Goal: Information Seeking & Learning: Understand process/instructions

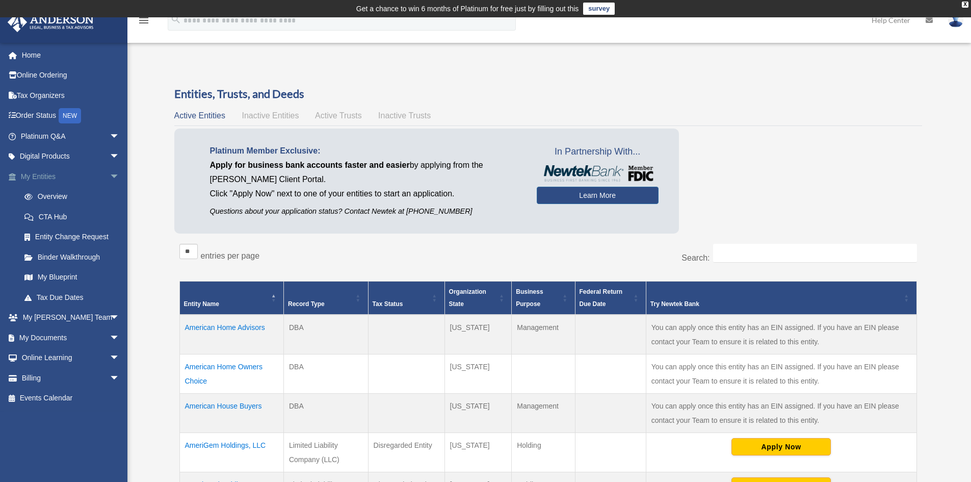
click at [110, 178] on span "arrow_drop_down" at bounding box center [120, 176] width 20 height 21
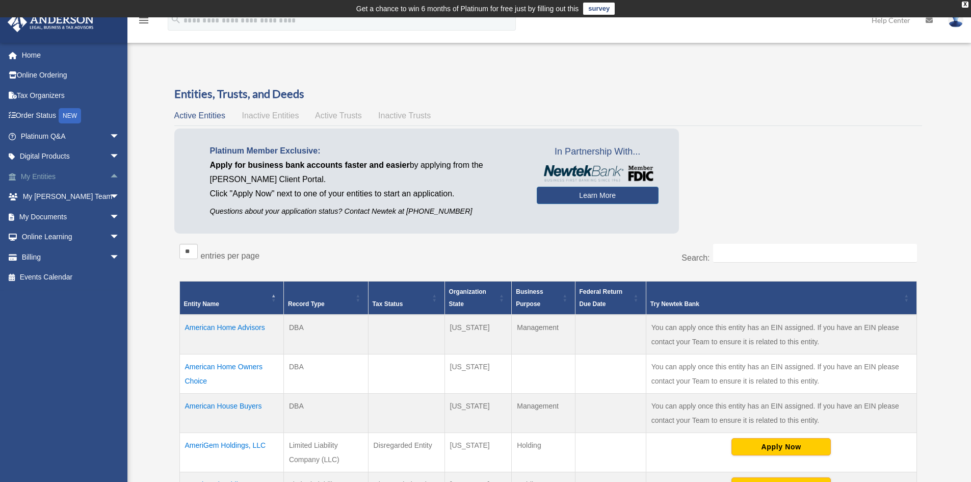
click at [110, 178] on span "arrow_drop_up" at bounding box center [120, 176] width 20 height 21
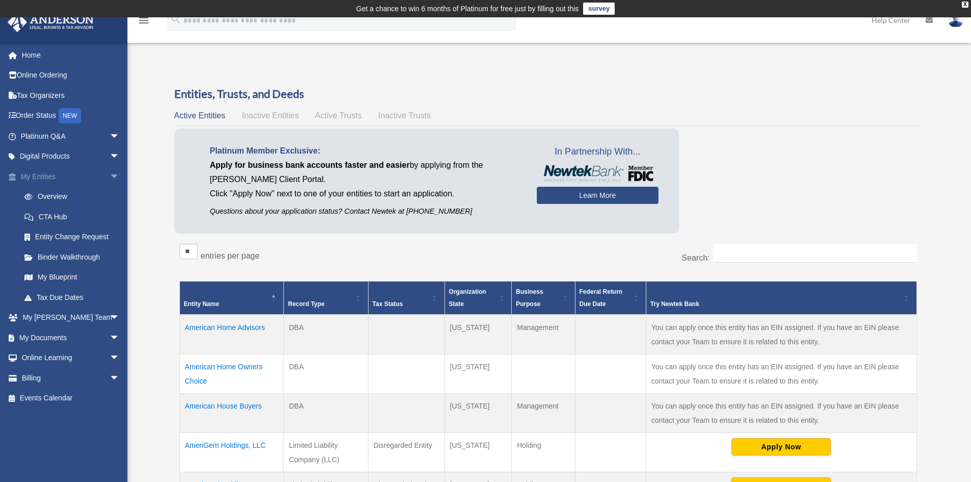
click at [94, 177] on link "My Entities arrow_drop_down" at bounding box center [71, 176] width 128 height 20
click at [110, 174] on span "arrow_drop_down" at bounding box center [120, 176] width 20 height 21
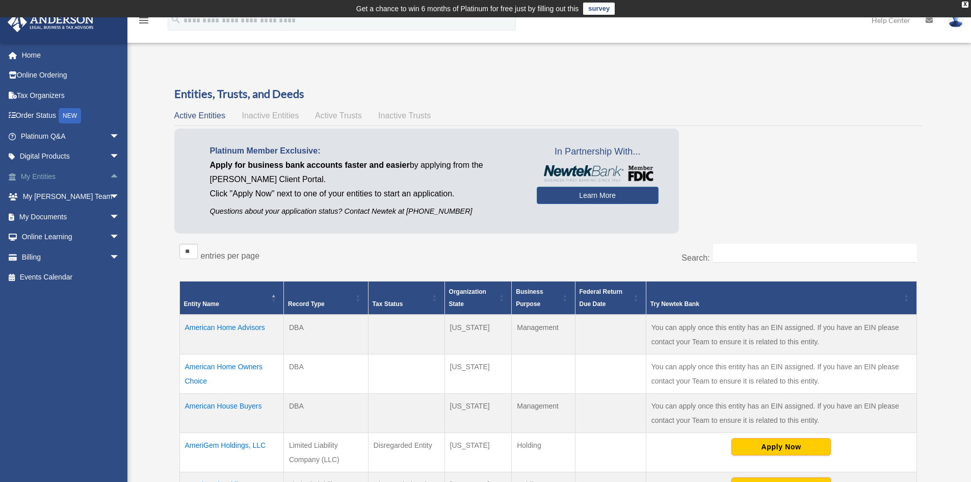
drag, startPoint x: 103, startPoint y: 174, endPoint x: 97, endPoint y: 179, distance: 7.6
click at [110, 174] on span "arrow_drop_up" at bounding box center [120, 176] width 20 height 21
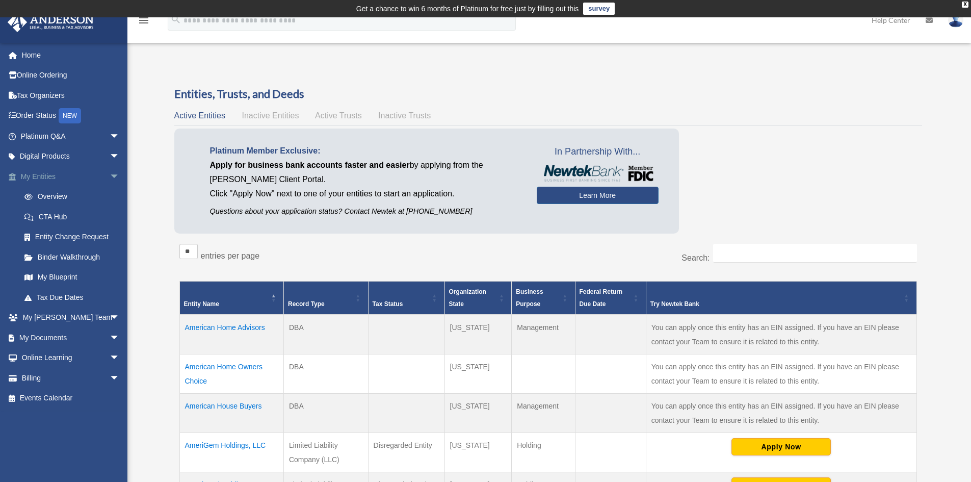
click at [110, 175] on span "arrow_drop_down" at bounding box center [120, 176] width 20 height 21
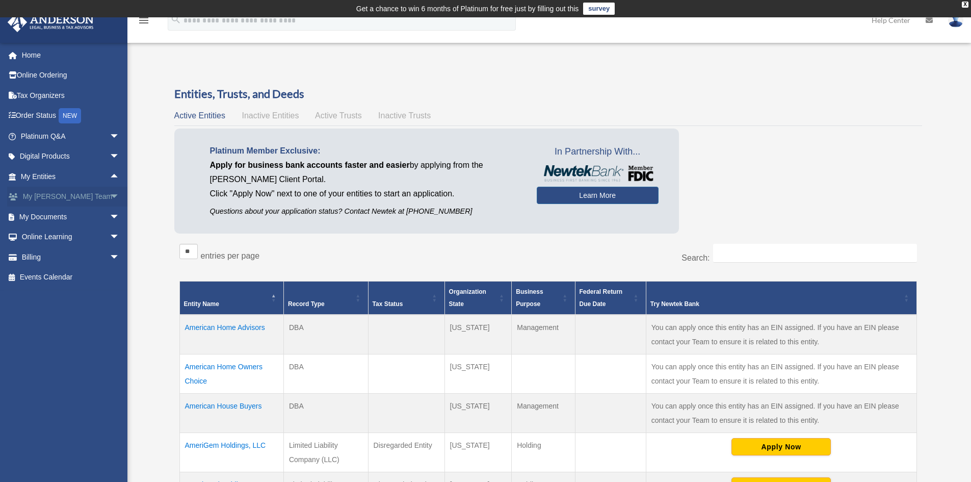
click at [110, 198] on span "arrow_drop_down" at bounding box center [120, 197] width 20 height 21
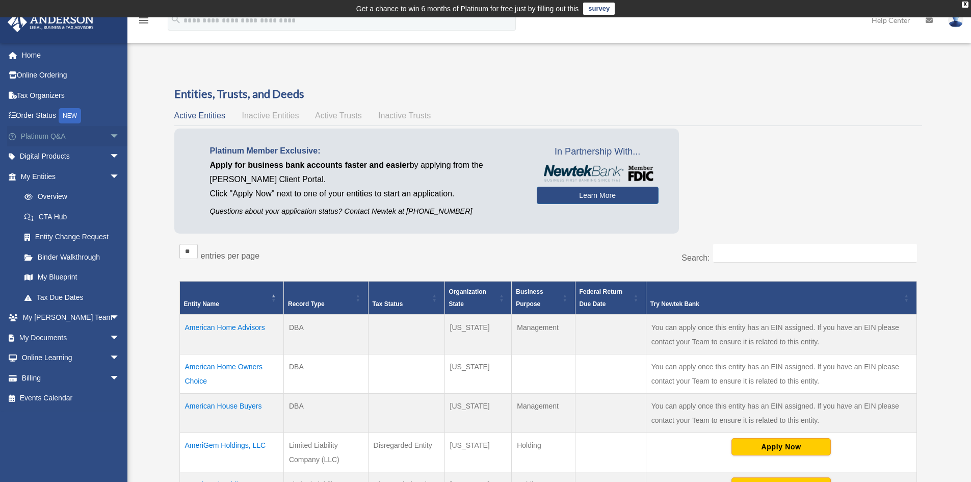
click at [110, 136] on span "arrow_drop_down" at bounding box center [120, 136] width 20 height 21
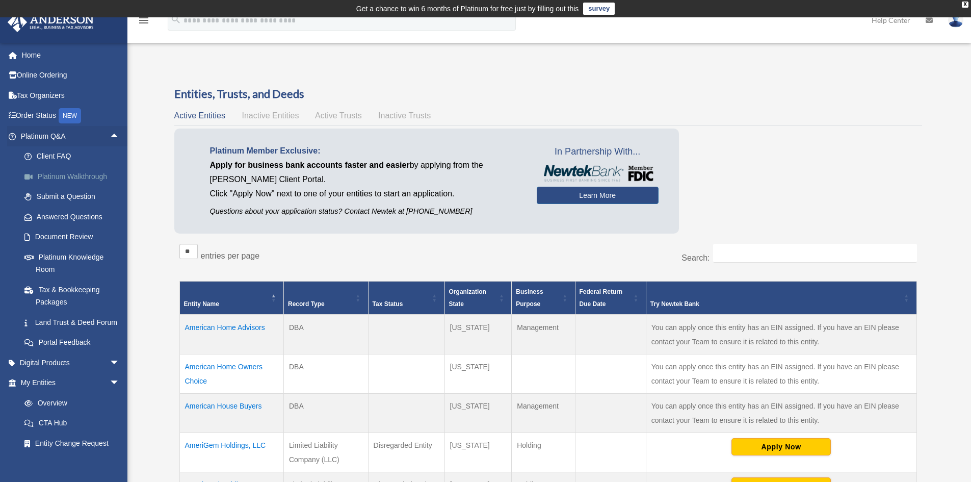
click at [62, 178] on link "Platinum Walkthrough" at bounding box center [74, 176] width 121 height 20
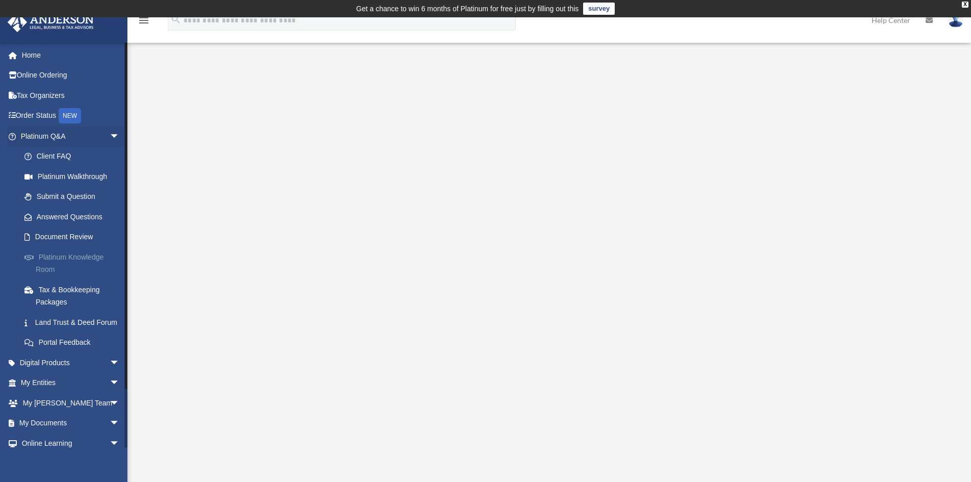
click at [71, 268] on link "Platinum Knowledge Room" at bounding box center [74, 263] width 121 height 33
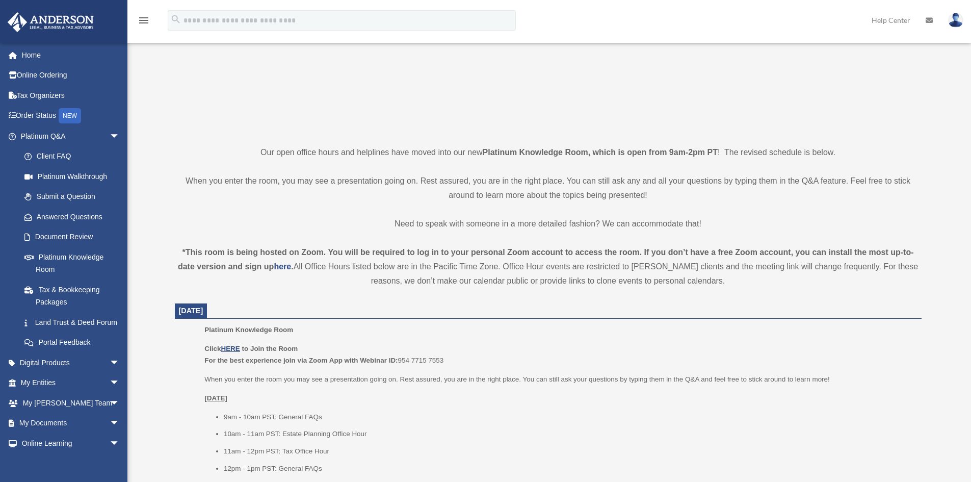
scroll to position [306, 0]
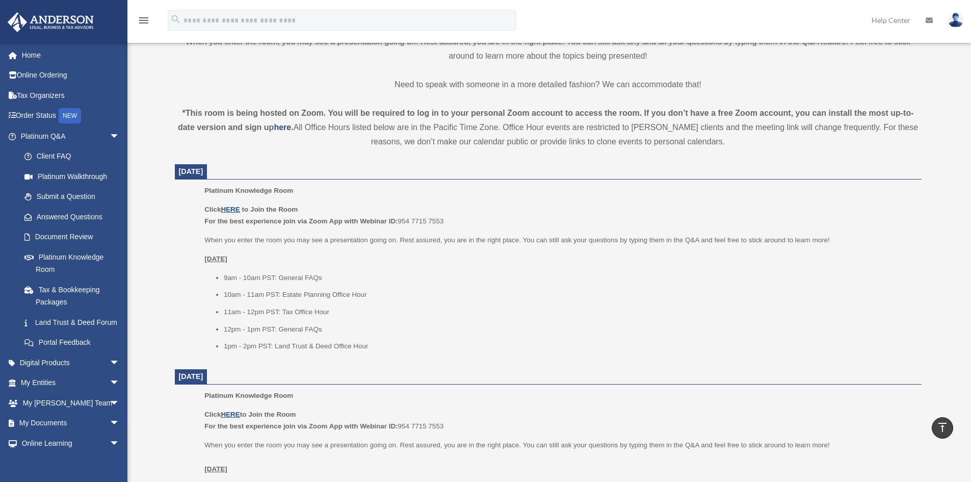
click at [230, 208] on u "HERE" at bounding box center [230, 209] width 19 height 8
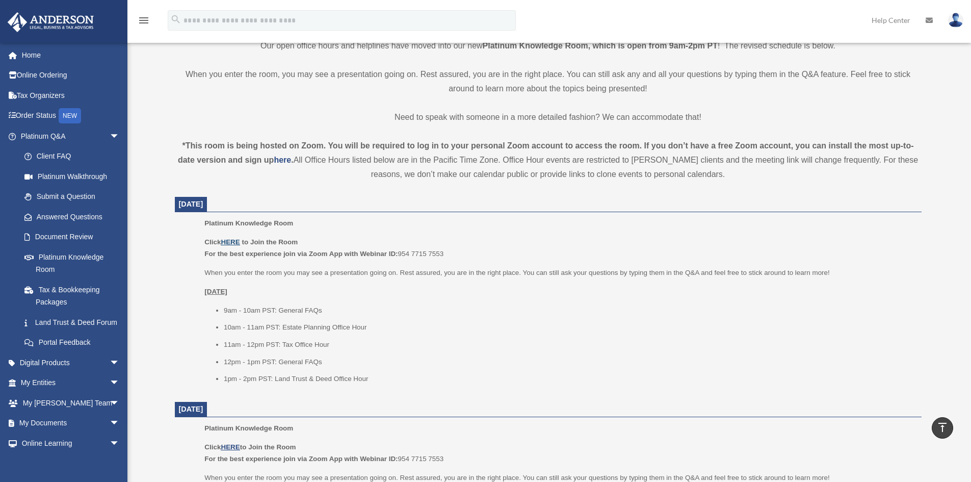
scroll to position [255, 0]
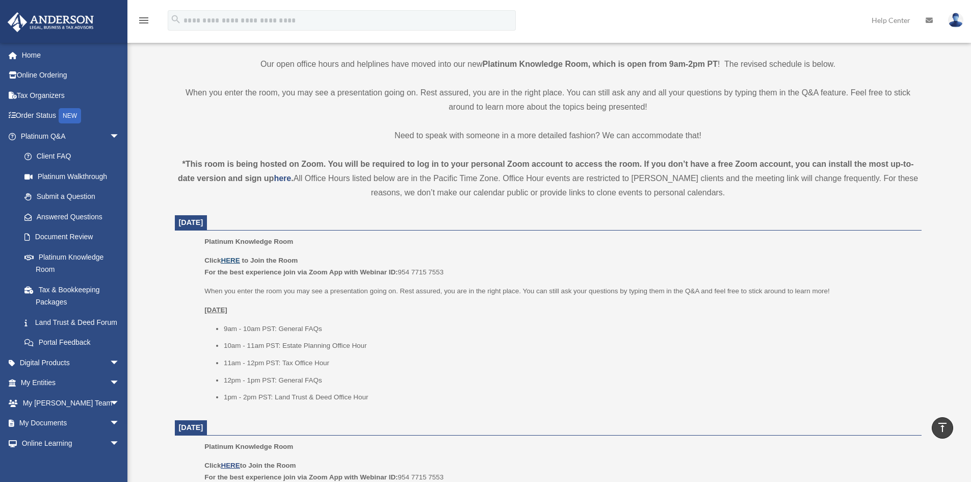
click at [236, 263] on u "HERE" at bounding box center [230, 260] width 19 height 8
